Goal: Find specific page/section: Find specific page/section

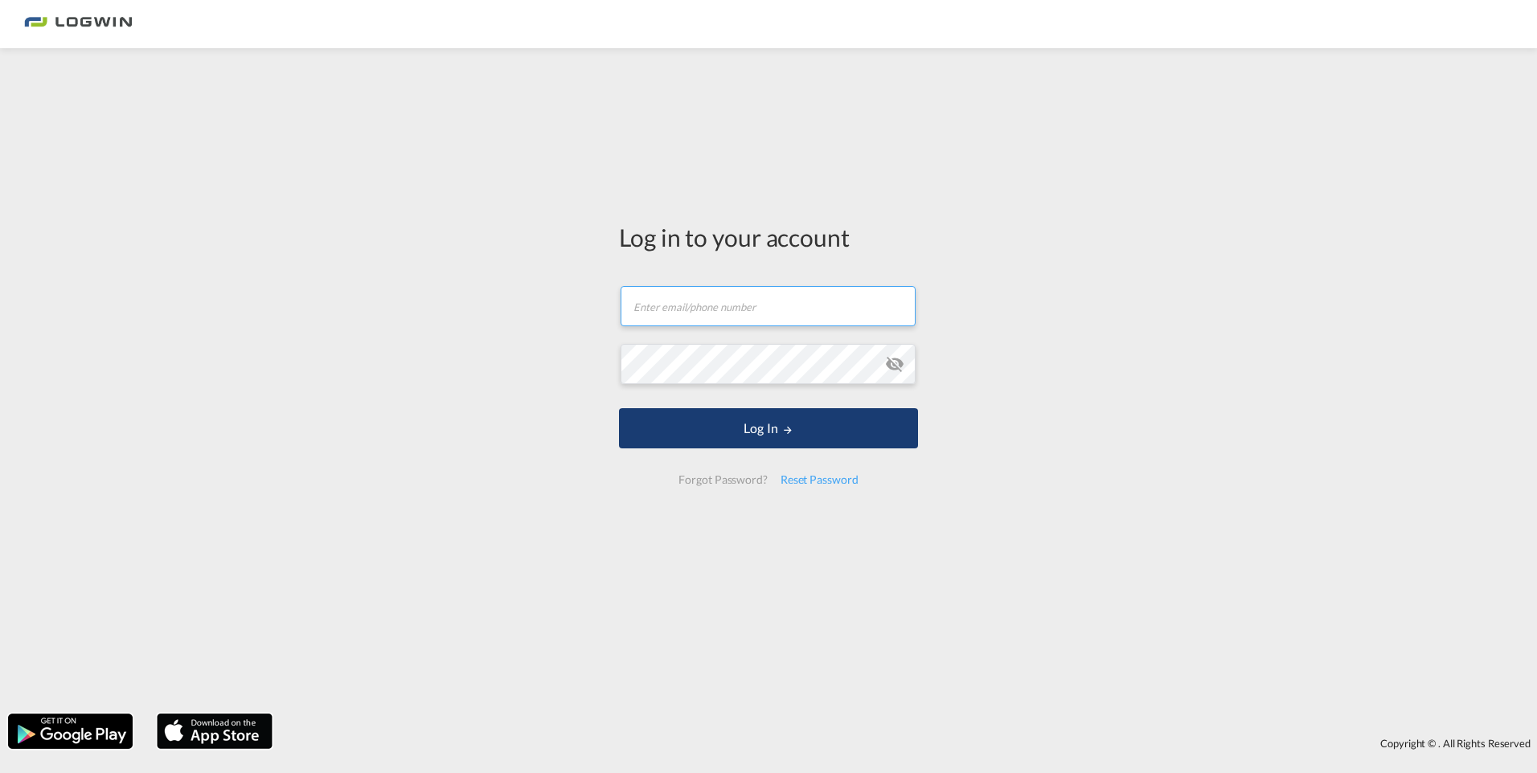
type input "[PERSON_NAME][EMAIL_ADDRESS][PERSON_NAME][DOMAIN_NAME]"
click at [779, 426] on button "Log In" at bounding box center [768, 428] width 299 height 40
